Goal: Transaction & Acquisition: Subscribe to service/newsletter

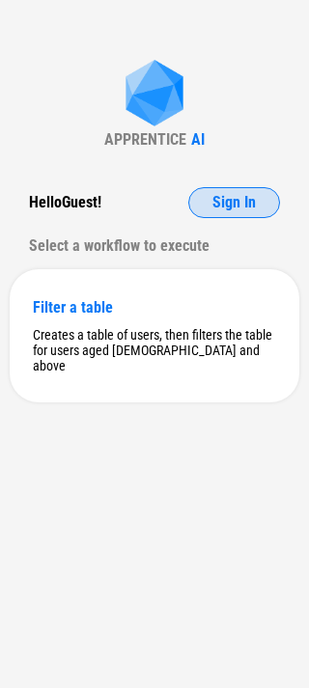
click at [213, 200] on span "Sign In" at bounding box center [233, 202] width 43 height 15
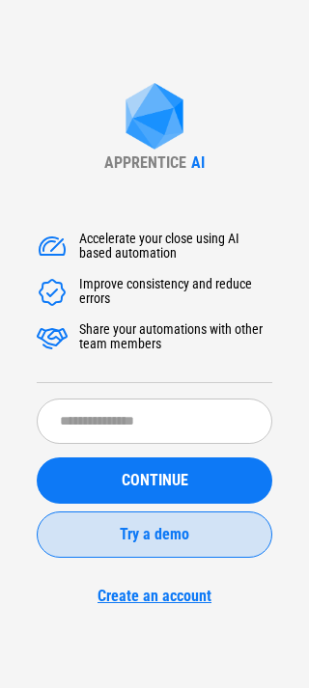
click at [136, 530] on span "Try a demo" at bounding box center [155, 534] width 70 height 15
click at [153, 533] on span "Try a demo" at bounding box center [155, 534] width 70 height 15
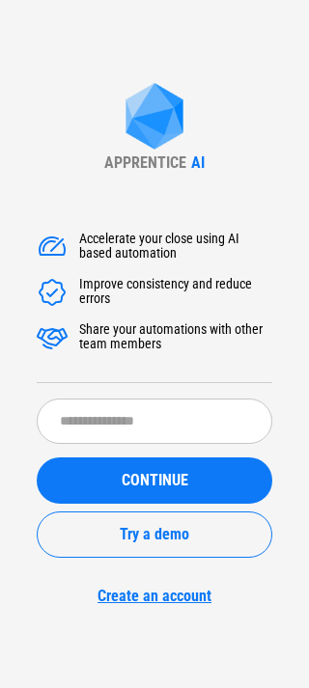
click at [147, 591] on link "Create an account" at bounding box center [155, 596] width 236 height 18
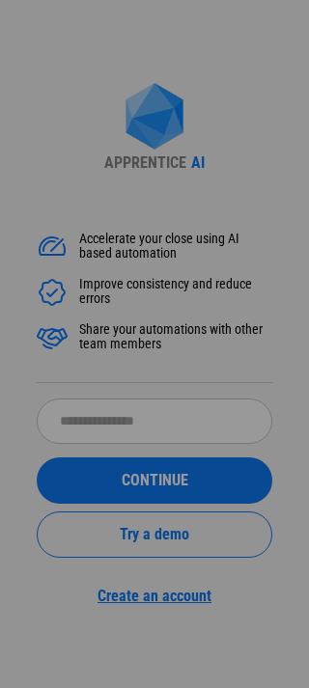
click at [292, 576] on div at bounding box center [154, 344] width 309 height 688
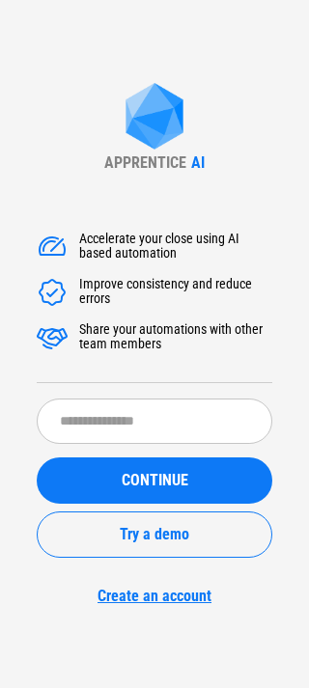
click at [166, 605] on link "Create an account" at bounding box center [155, 596] width 236 height 18
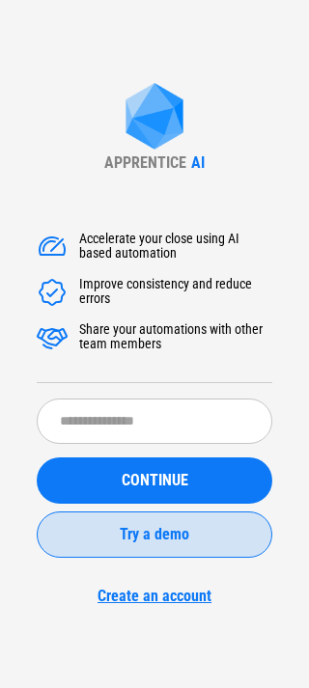
click at [178, 531] on span "Try a demo" at bounding box center [155, 534] width 70 height 15
